Goal: Task Accomplishment & Management: Use online tool/utility

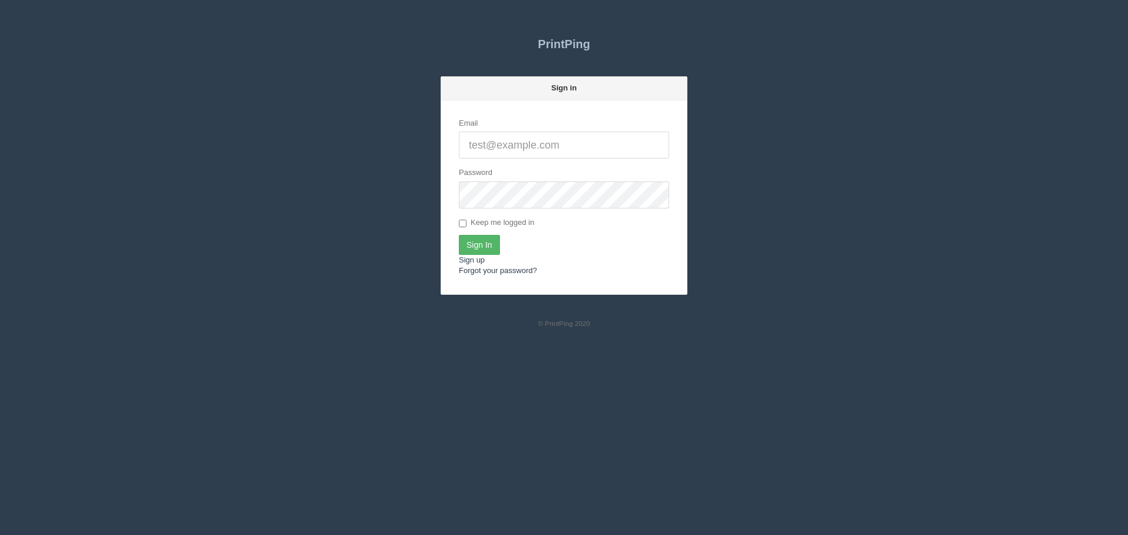
type input "[PERSON_NAME][EMAIL_ADDRESS][DOMAIN_NAME]"
click at [480, 246] on input "Sign In" at bounding box center [479, 245] width 41 height 20
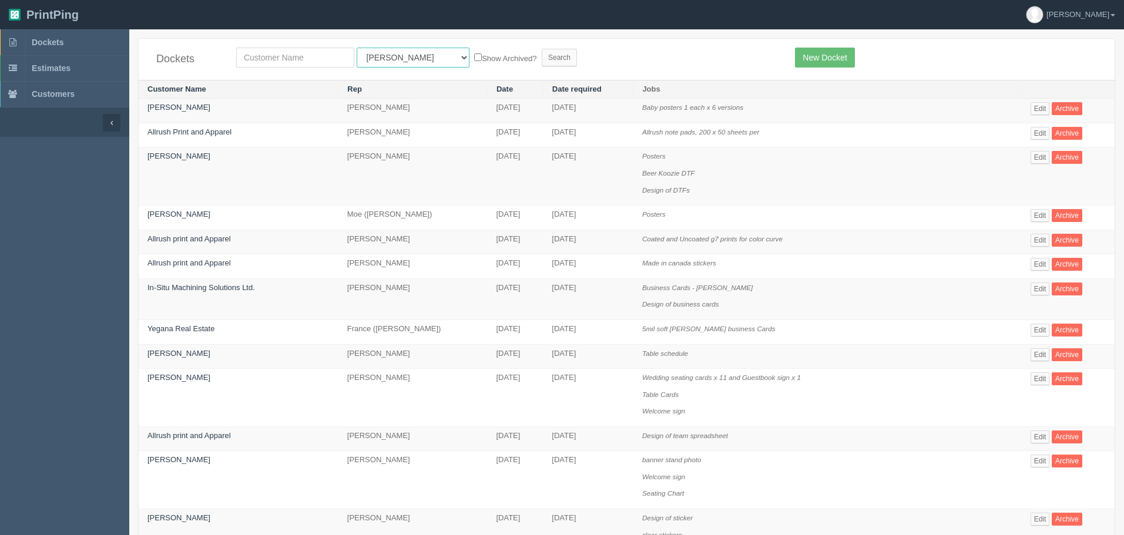
click at [378, 58] on select "All Users [PERSON_NAME] Test 1 [PERSON_NAME] [PERSON_NAME] [PERSON_NAME] France…" at bounding box center [413, 58] width 113 height 20
select select "11"
click at [357, 48] on select "All Users [PERSON_NAME] Test 1 [PERSON_NAME] [PERSON_NAME] [PERSON_NAME] France…" at bounding box center [413, 58] width 113 height 20
click at [324, 65] on input "text" at bounding box center [295, 58] width 118 height 20
type input "empire"
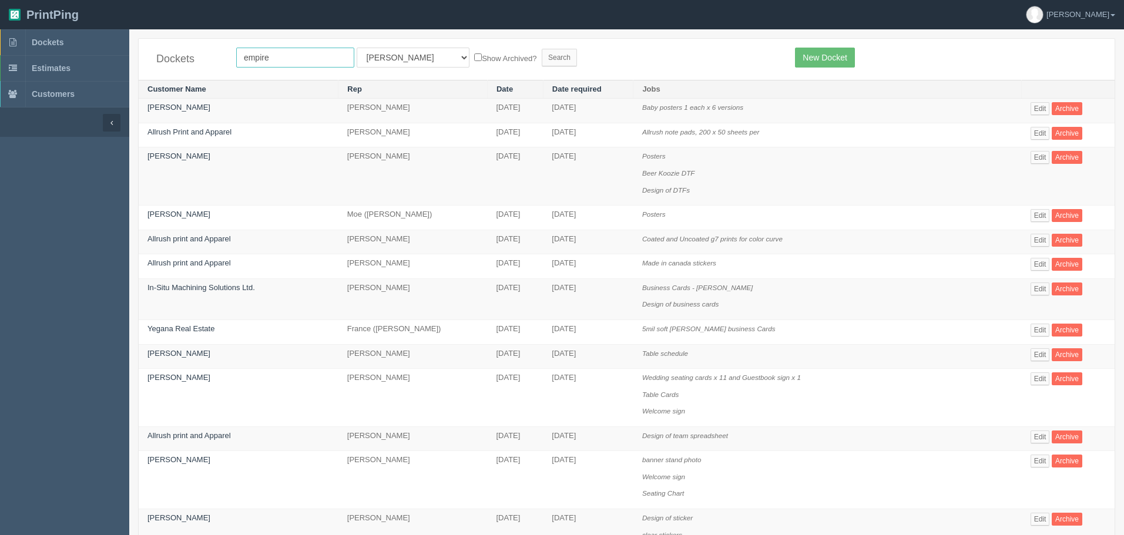
click at [542, 49] on input "Search" at bounding box center [559, 58] width 35 height 18
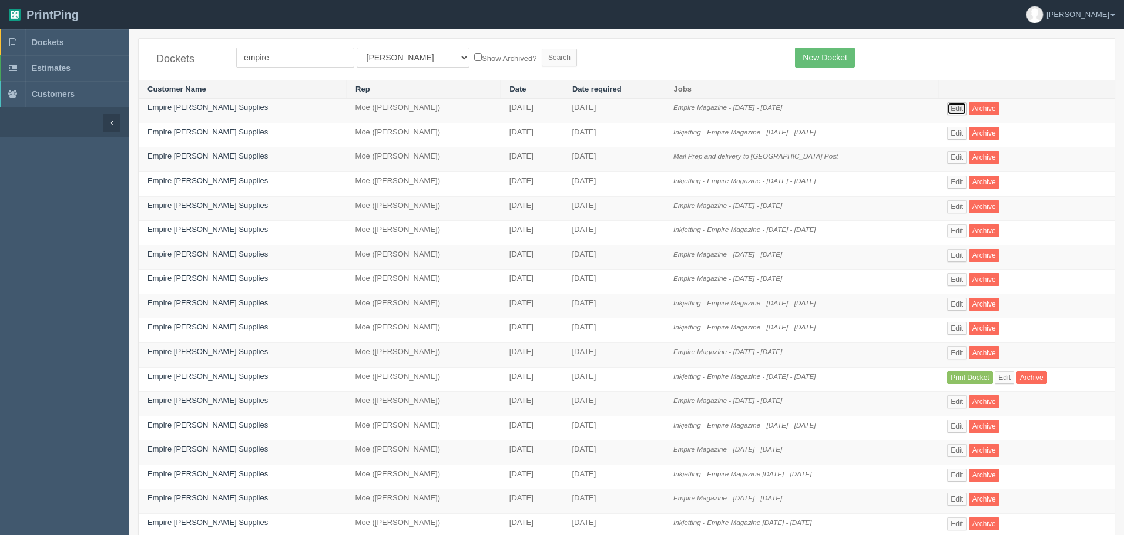
click at [950, 106] on link "Edit" at bounding box center [956, 108] width 19 height 13
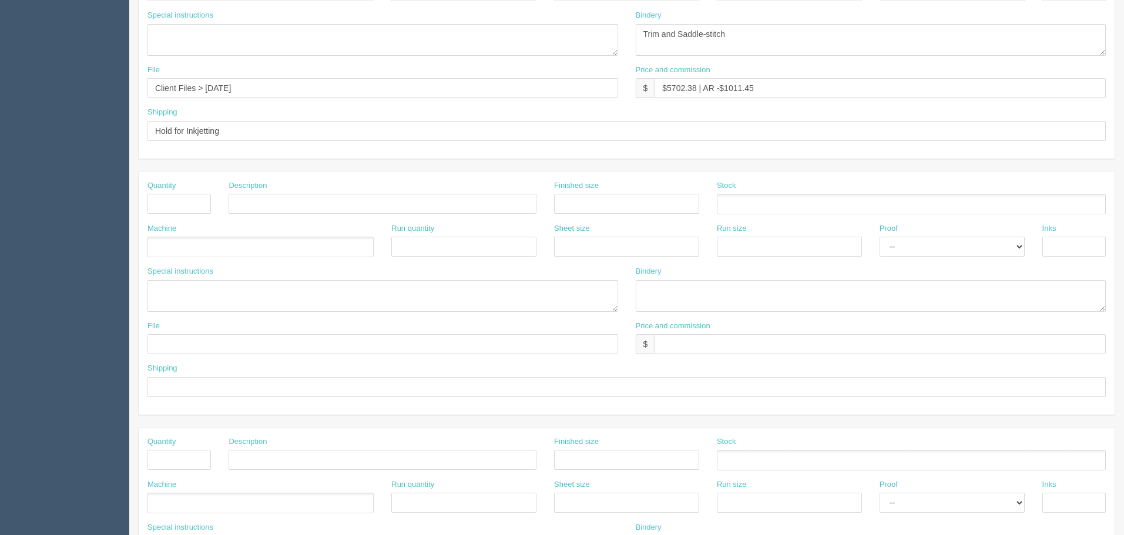
scroll to position [353, 0]
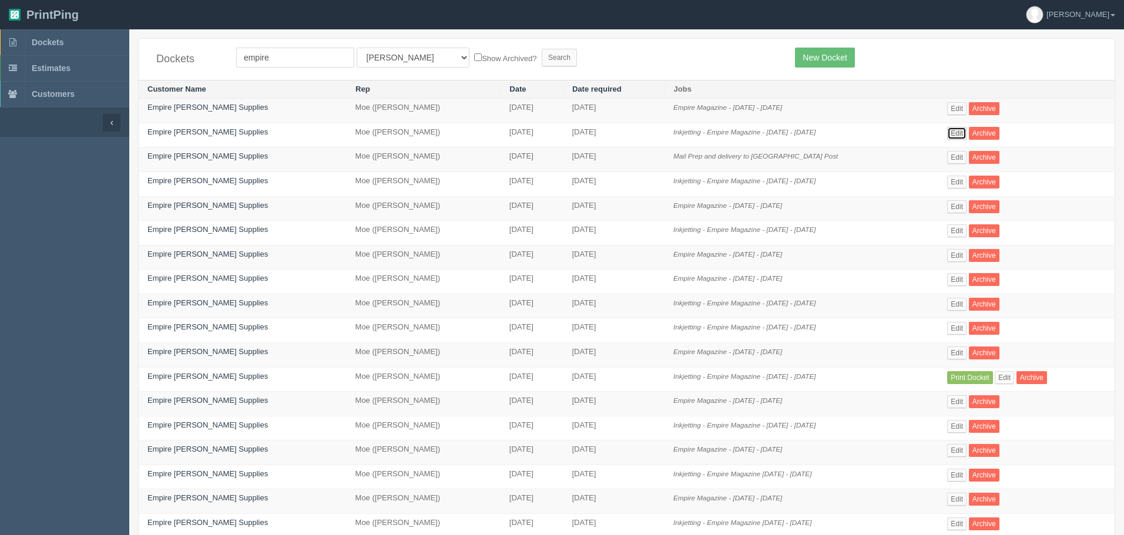
click at [948, 130] on link "Edit" at bounding box center [956, 133] width 19 height 13
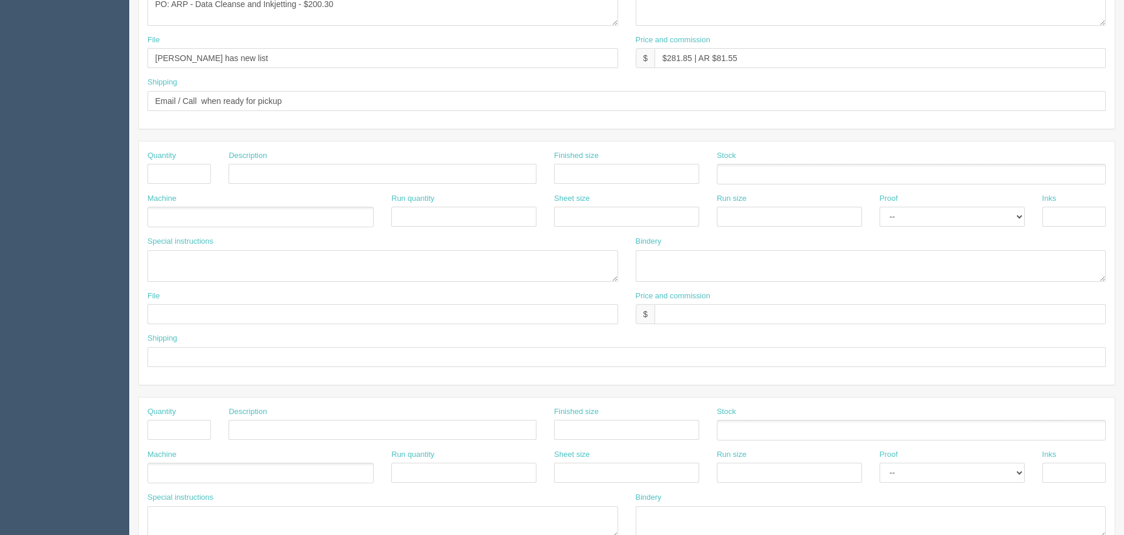
scroll to position [411, 0]
